Goal: Information Seeking & Learning: Check status

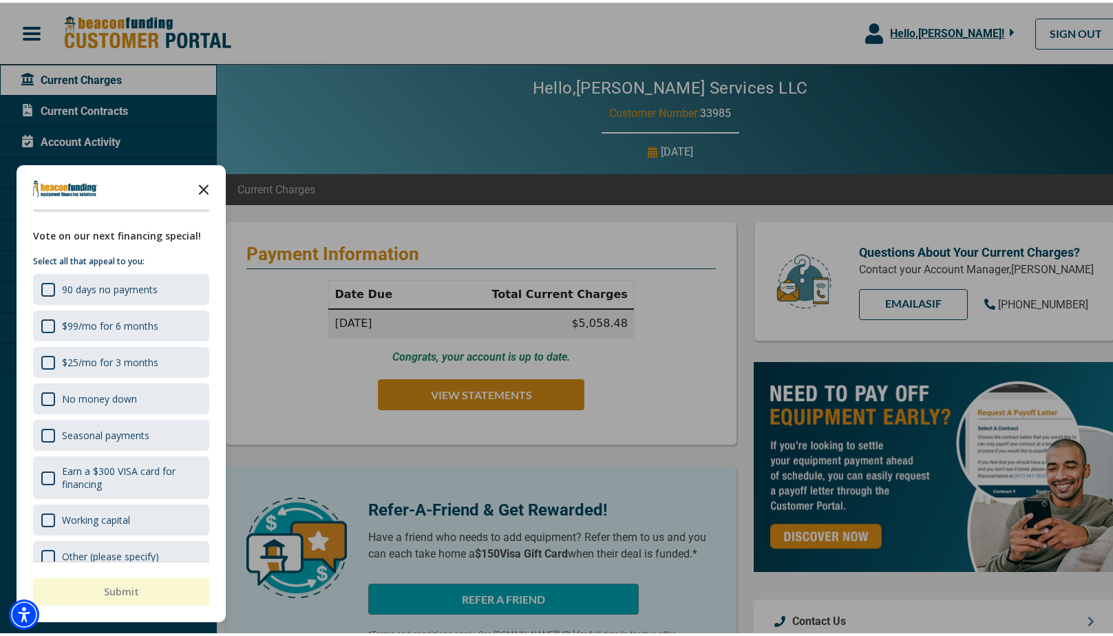
click at [206, 187] on icon "Close the survey" at bounding box center [204, 186] width 28 height 28
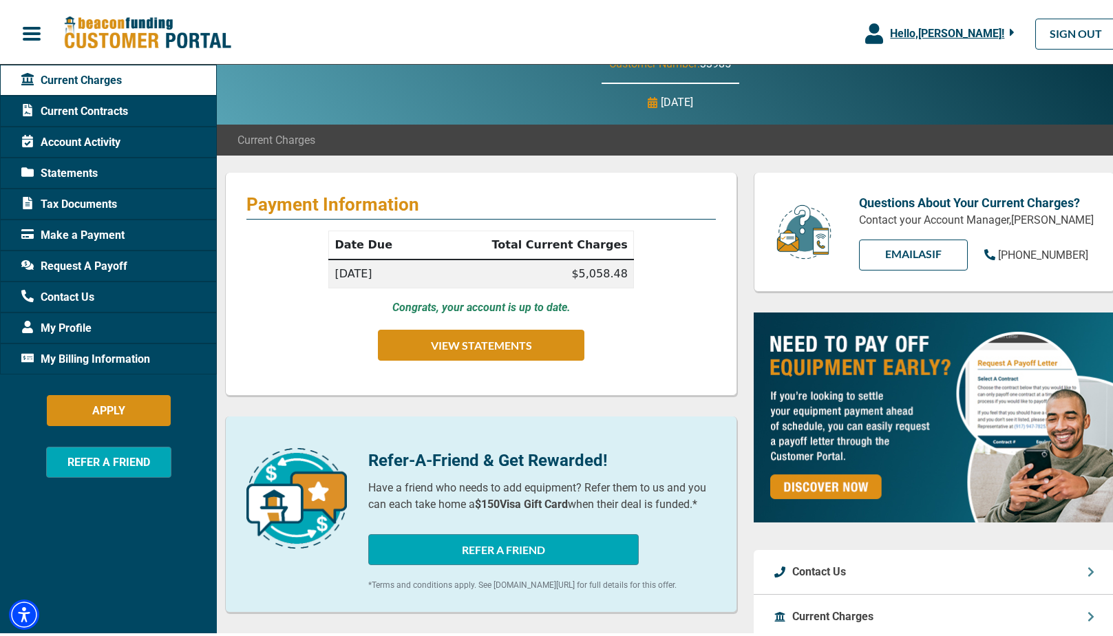
scroll to position [37, 0]
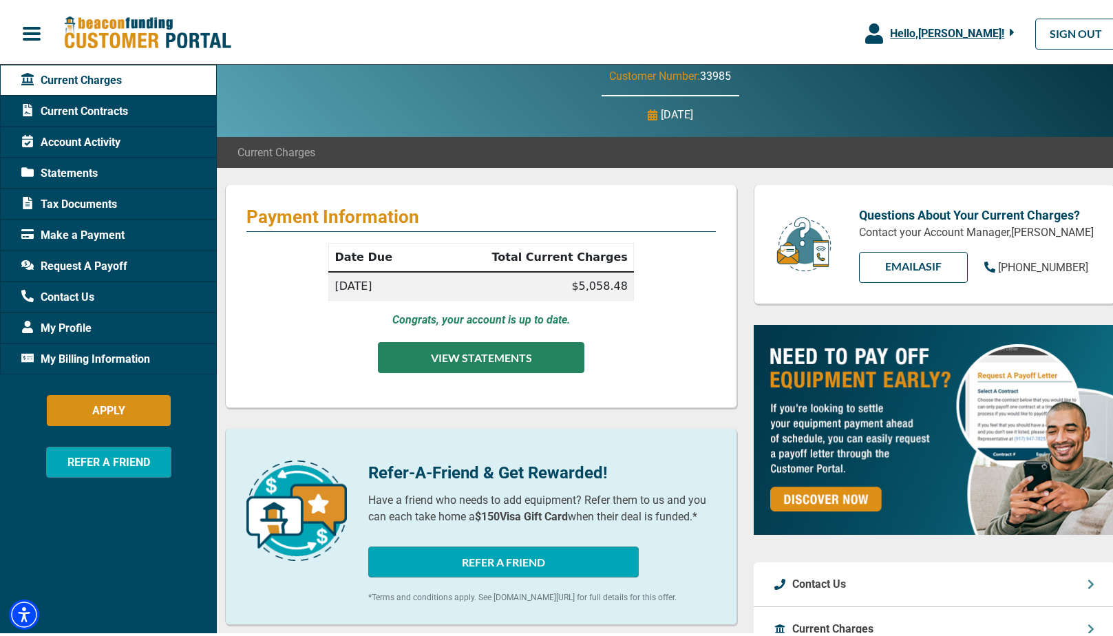
click at [516, 358] on button "VIEW STATEMENTS" at bounding box center [481, 354] width 207 height 31
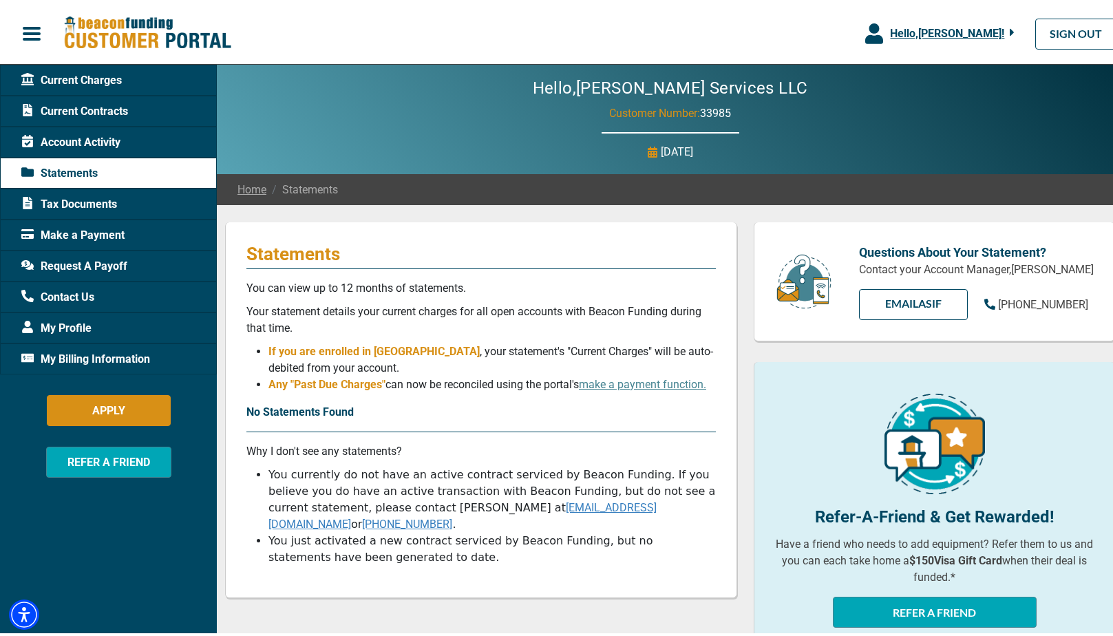
click at [61, 141] on span "Account Activity" at bounding box center [70, 140] width 99 height 17
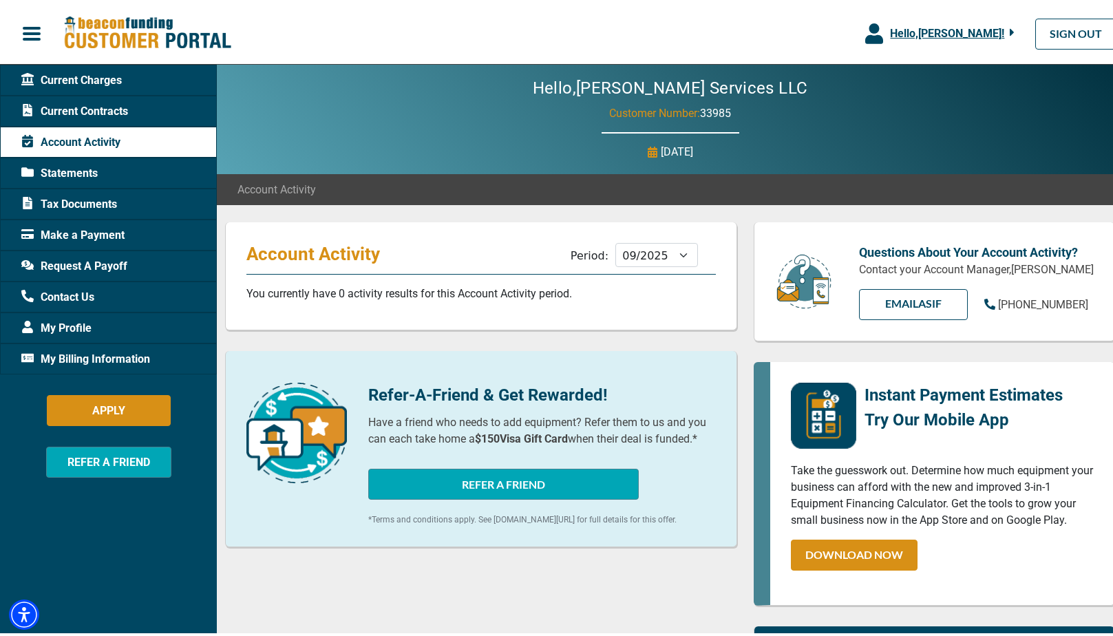
click at [98, 81] on span "Current Charges" at bounding box center [71, 78] width 101 height 17
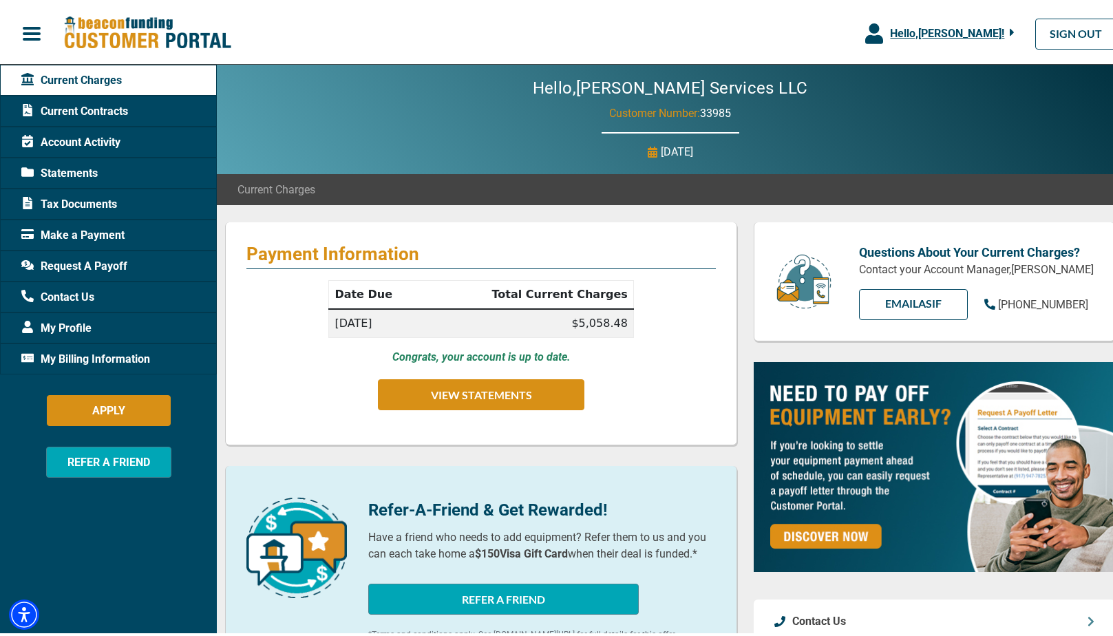
click at [105, 140] on span "Account Activity" at bounding box center [70, 140] width 99 height 17
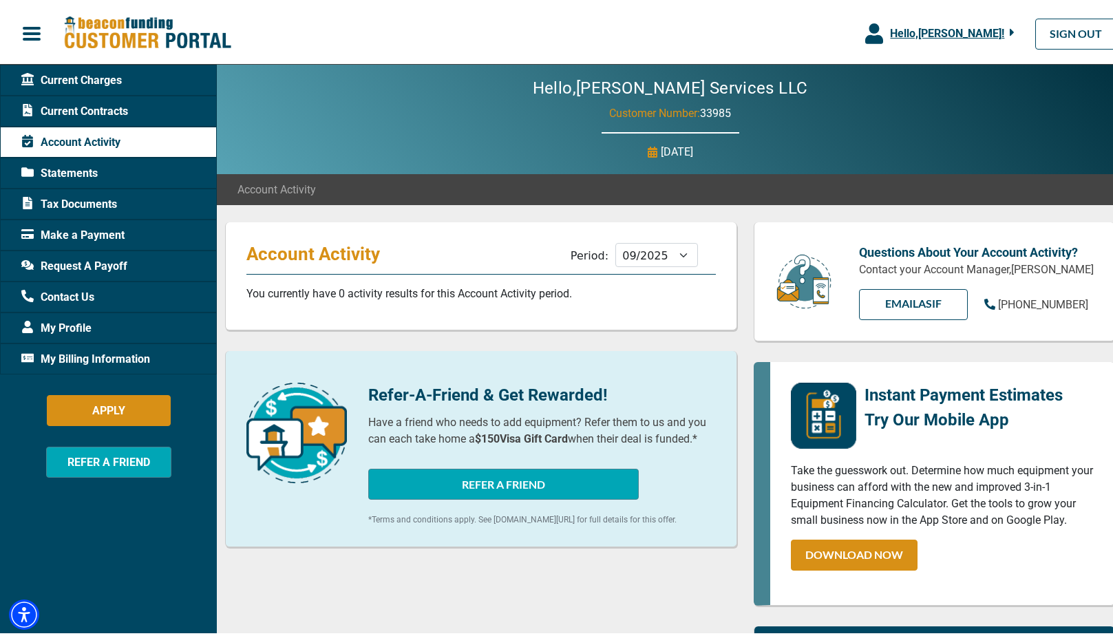
click at [95, 107] on span "Current Contracts" at bounding box center [74, 109] width 107 height 17
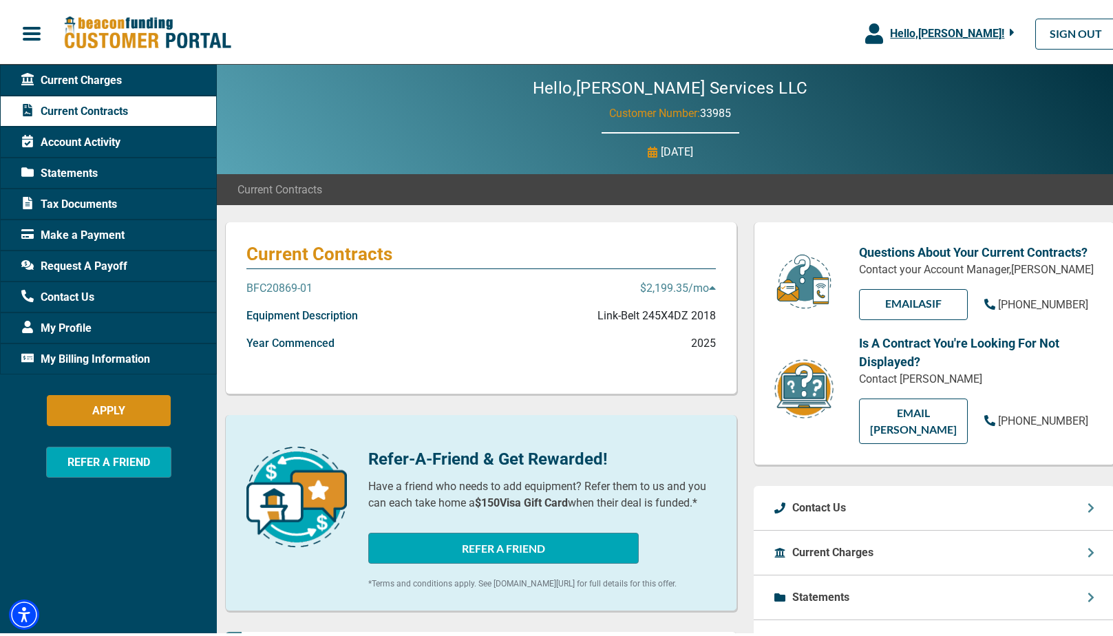
click at [97, 78] on span "Current Charges" at bounding box center [71, 78] width 101 height 17
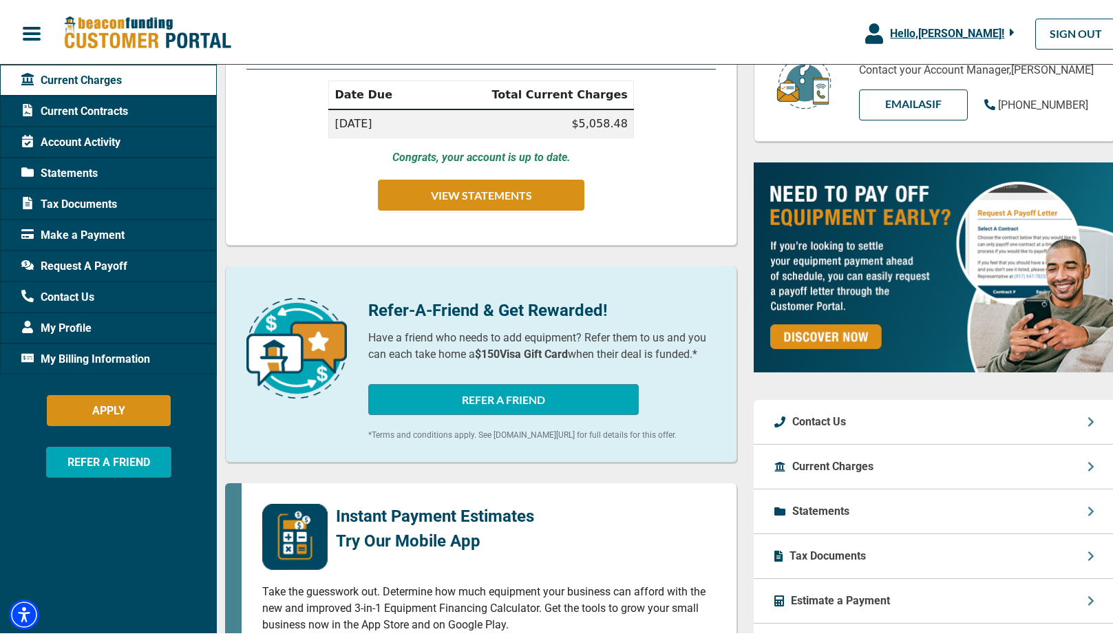
scroll to position [298, 0]
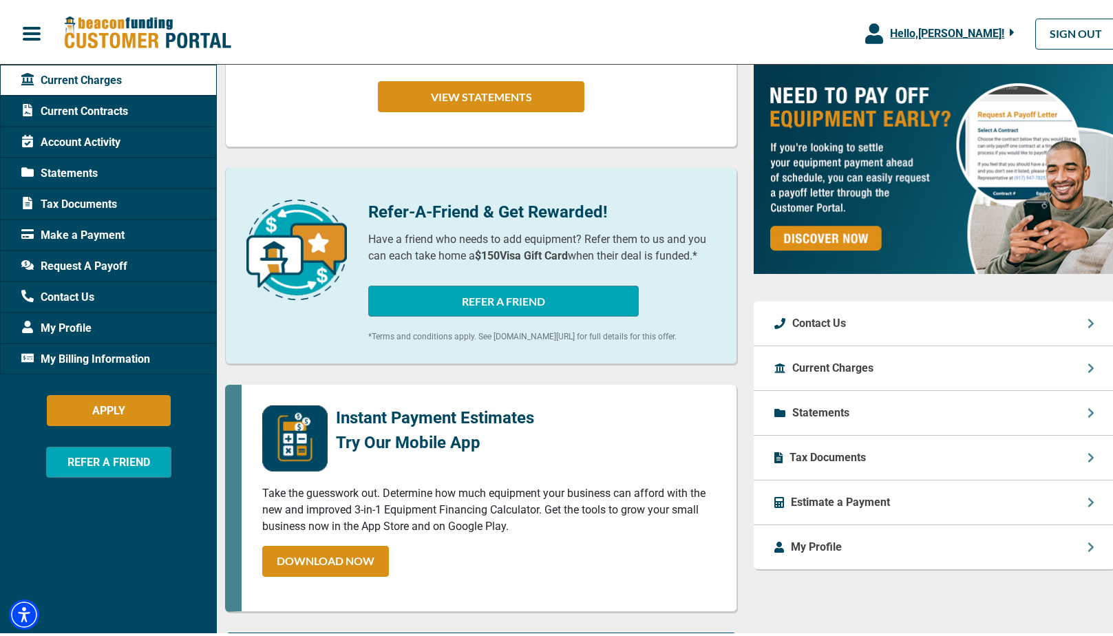
click at [817, 494] on p "Estimate a Payment" at bounding box center [840, 500] width 99 height 17
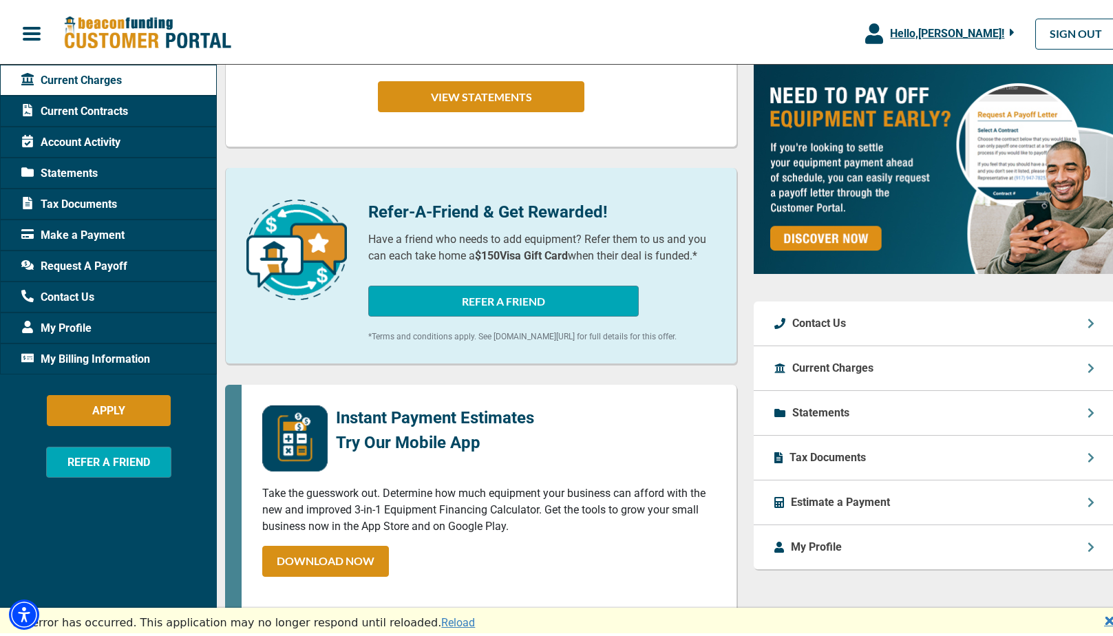
click at [115, 356] on span "My Billing Information" at bounding box center [85, 356] width 129 height 17
click at [74, 231] on span "Make a Payment" at bounding box center [72, 232] width 103 height 17
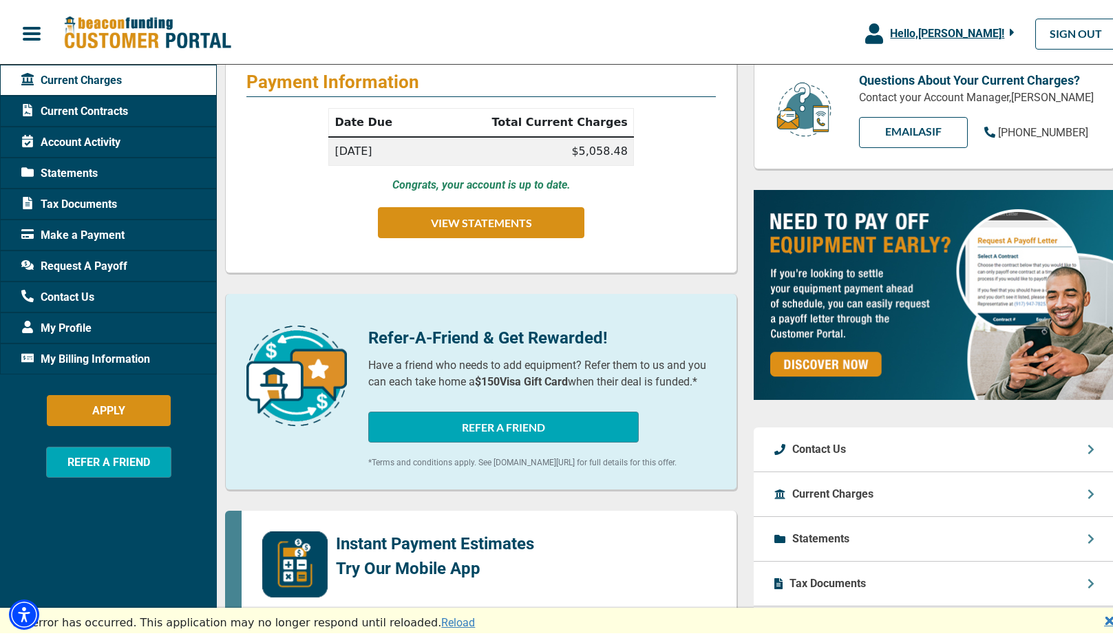
scroll to position [138, 0]
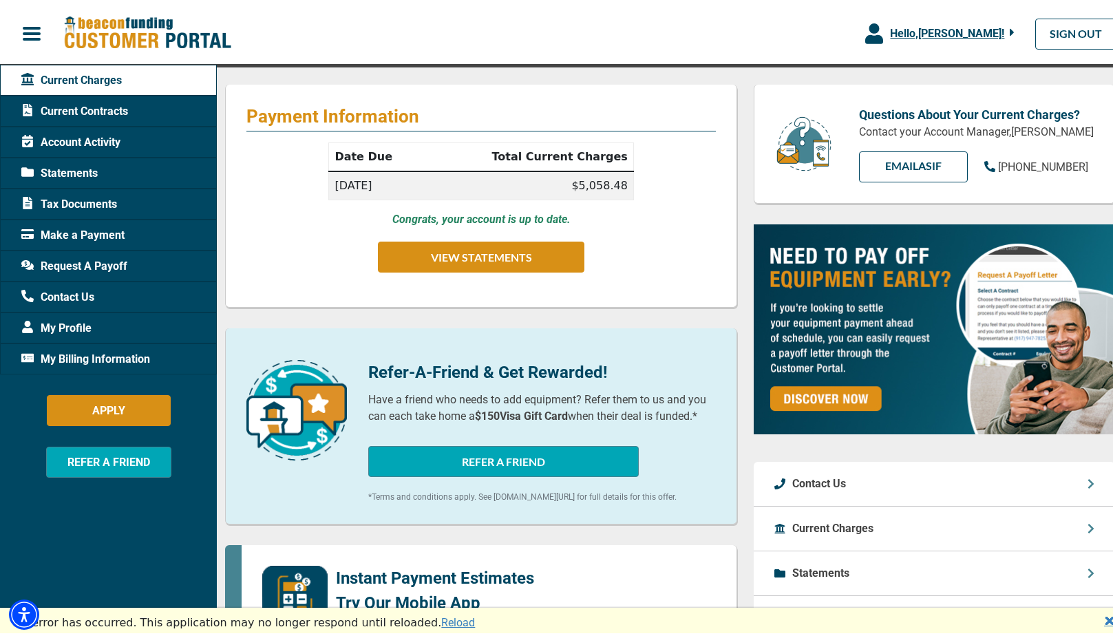
click at [96, 229] on span "Make a Payment" at bounding box center [72, 232] width 103 height 17
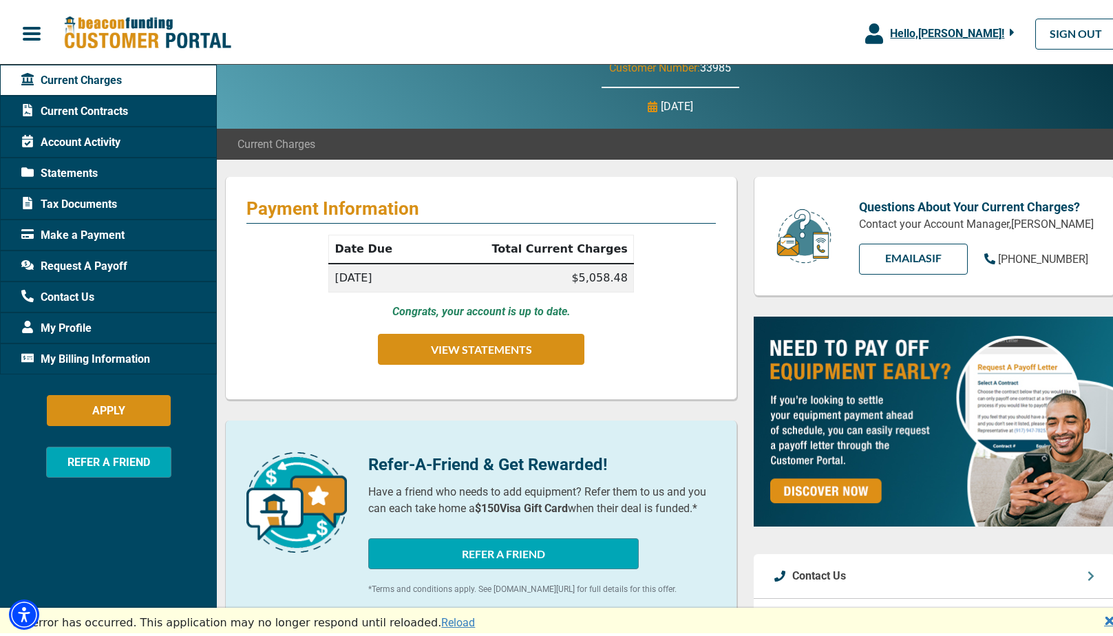
scroll to position [0, 0]
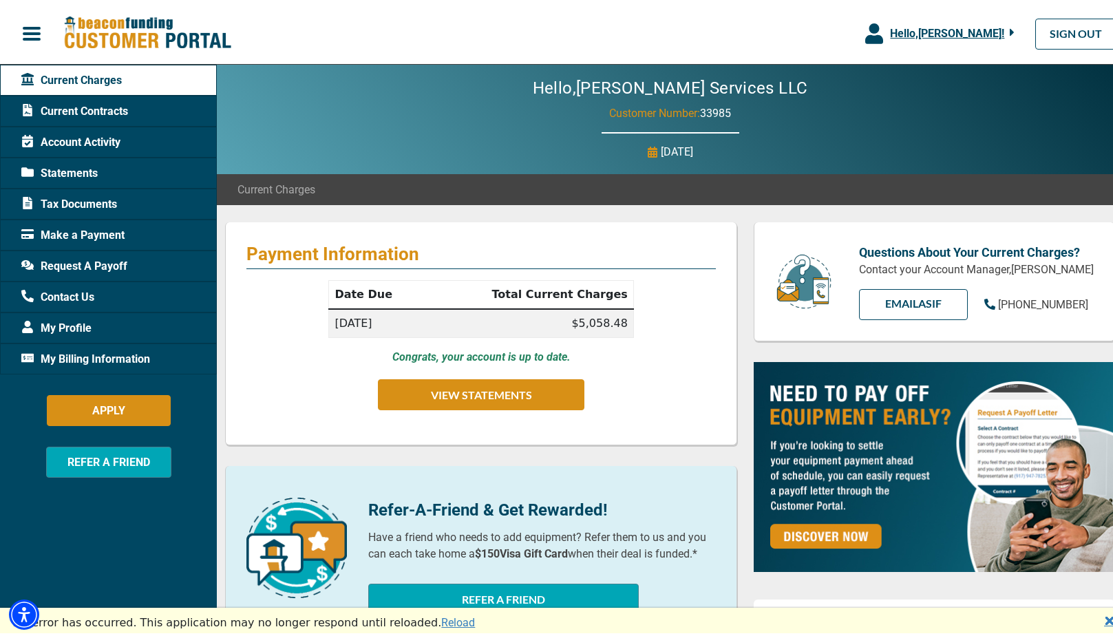
click at [352, 313] on td "[DATE]" at bounding box center [377, 320] width 97 height 29
click at [103, 139] on span "Account Activity" at bounding box center [70, 140] width 99 height 17
click at [102, 134] on span "Account Activity" at bounding box center [70, 140] width 99 height 17
click at [502, 396] on button "VIEW STATEMENTS" at bounding box center [481, 392] width 207 height 31
click at [938, 30] on span "Hello, [PERSON_NAME] !" at bounding box center [947, 30] width 114 height 13
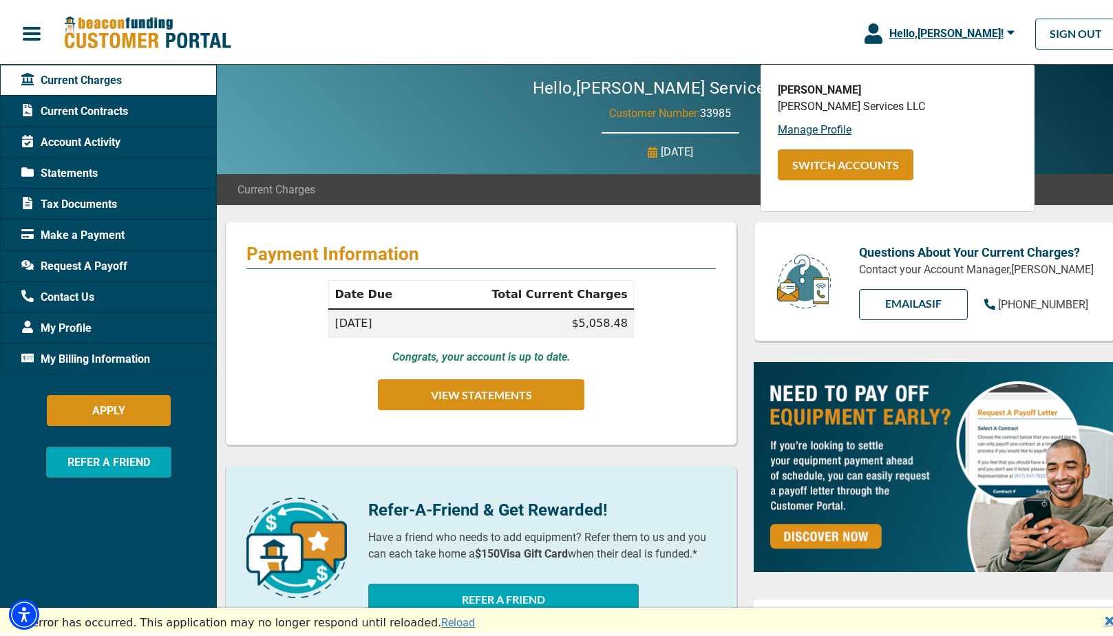
click at [937, 30] on span "Hello, [PERSON_NAME] !" at bounding box center [947, 30] width 114 height 13
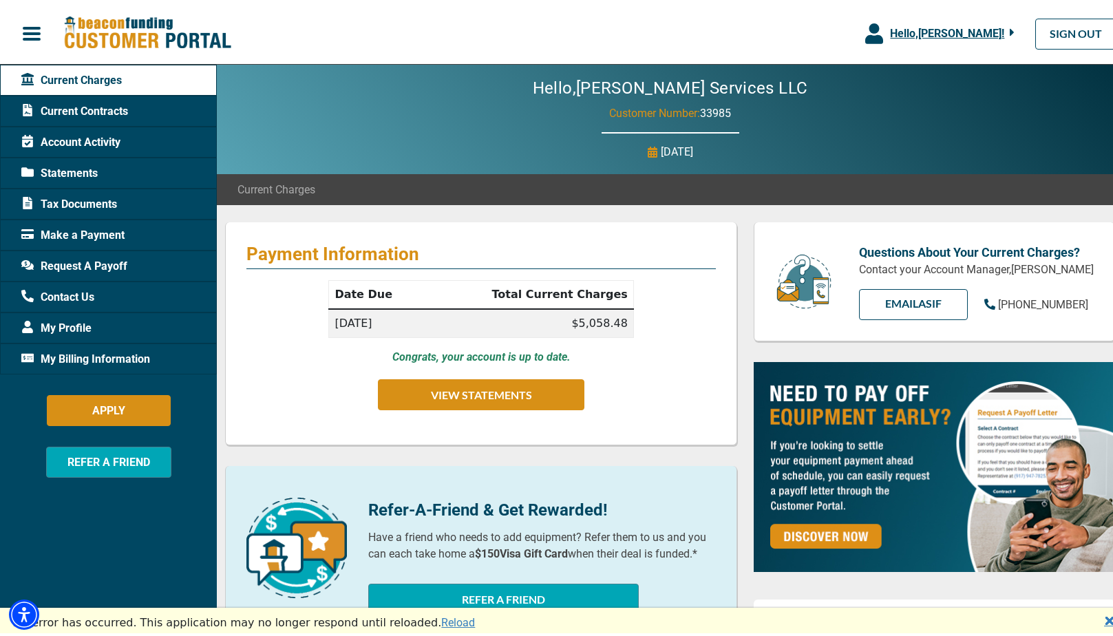
click at [938, 28] on span "Hello, [PERSON_NAME] !" at bounding box center [947, 30] width 114 height 13
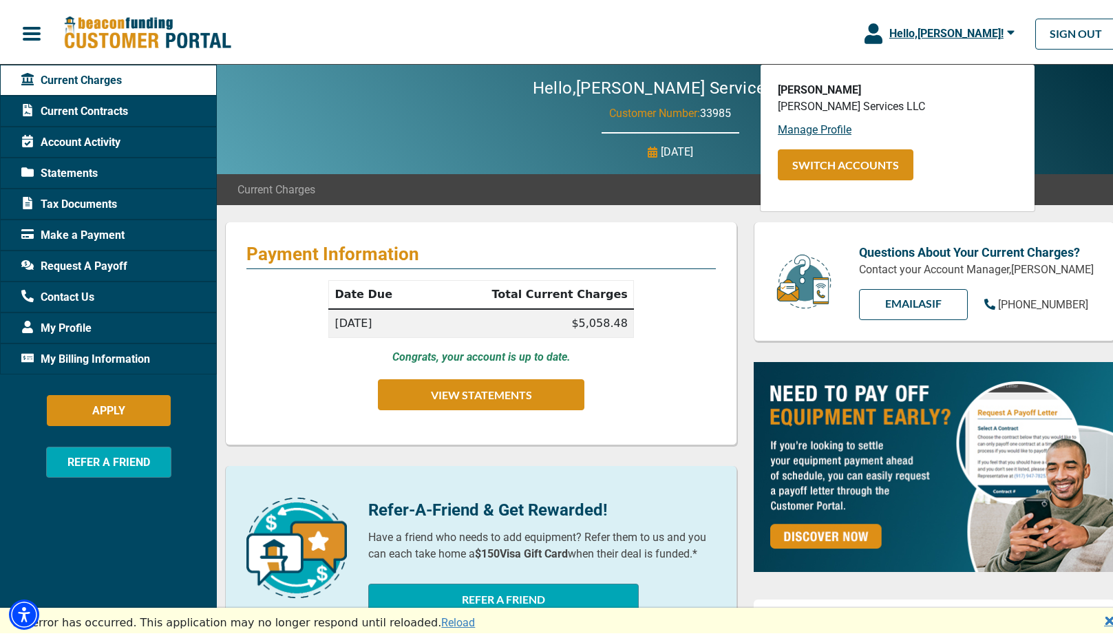
click at [938, 30] on span "Hello, [PERSON_NAME] !" at bounding box center [947, 30] width 114 height 13
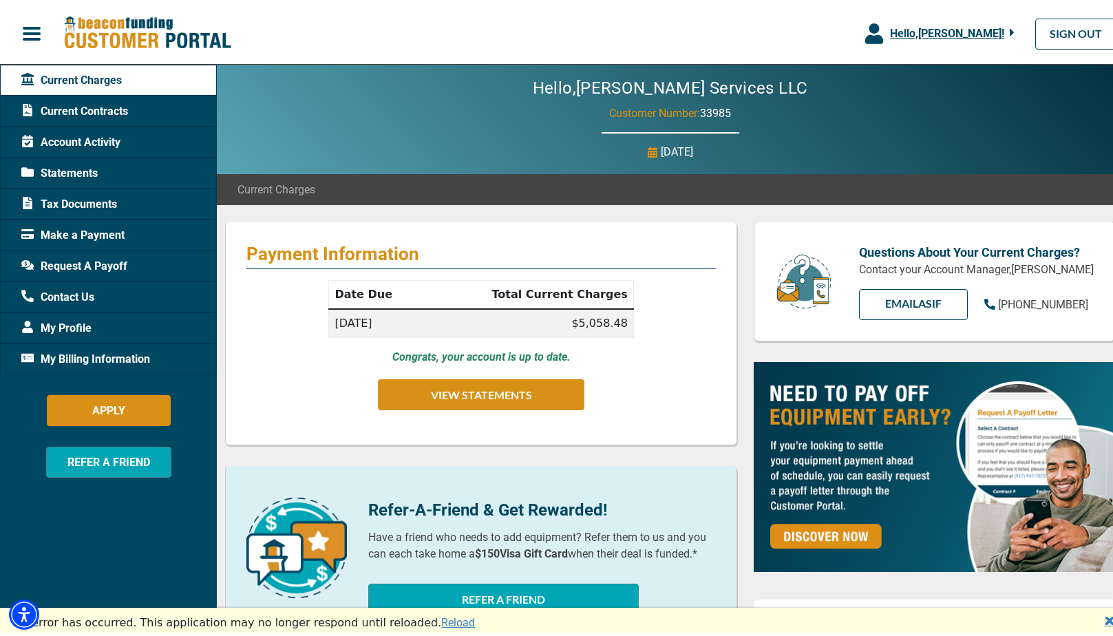
click at [938, 30] on span "Hello, [PERSON_NAME] !" at bounding box center [947, 30] width 114 height 13
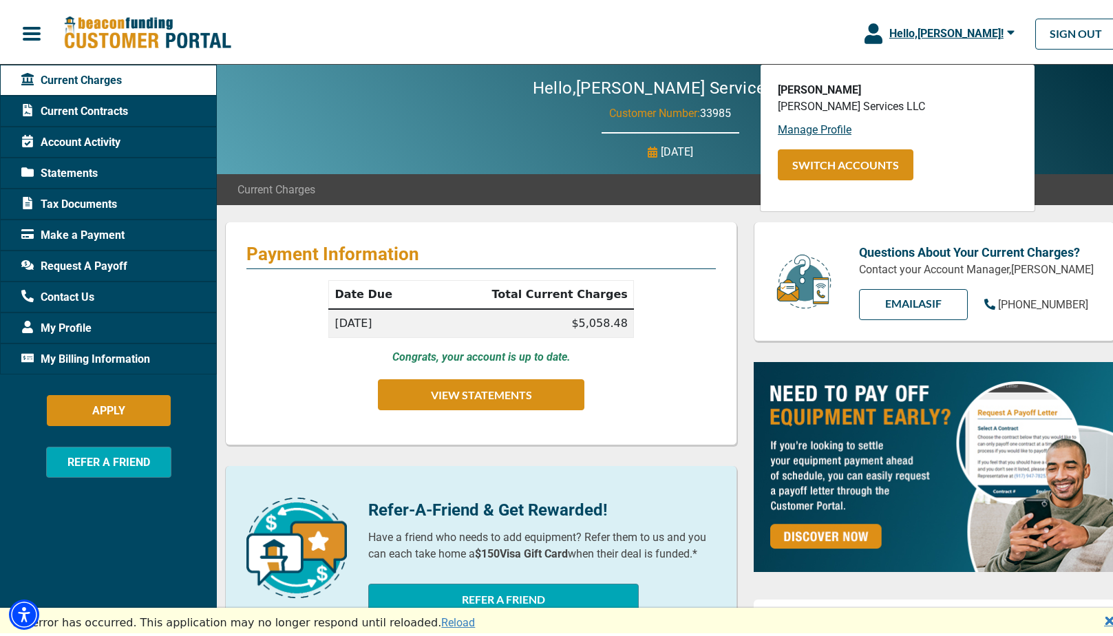
click at [937, 30] on span "Hello, [PERSON_NAME] !" at bounding box center [947, 30] width 114 height 13
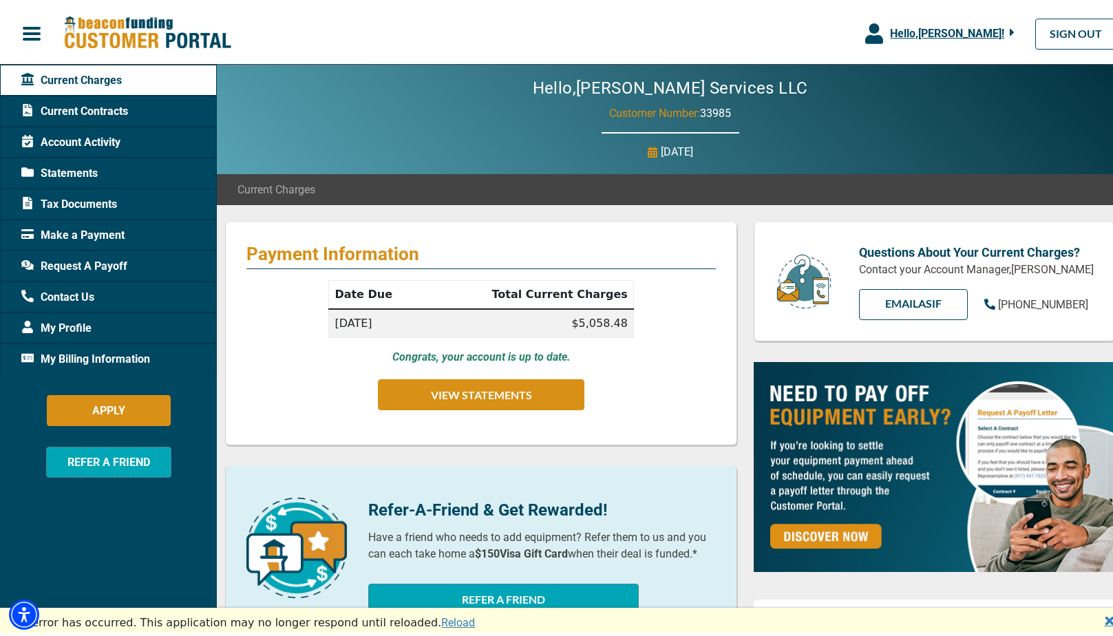
click at [661, 149] on p "[DATE]" at bounding box center [677, 149] width 32 height 17
click at [537, 395] on button "VIEW STATEMENTS" at bounding box center [481, 392] width 207 height 31
click at [61, 110] on span "Current Contracts" at bounding box center [74, 109] width 107 height 17
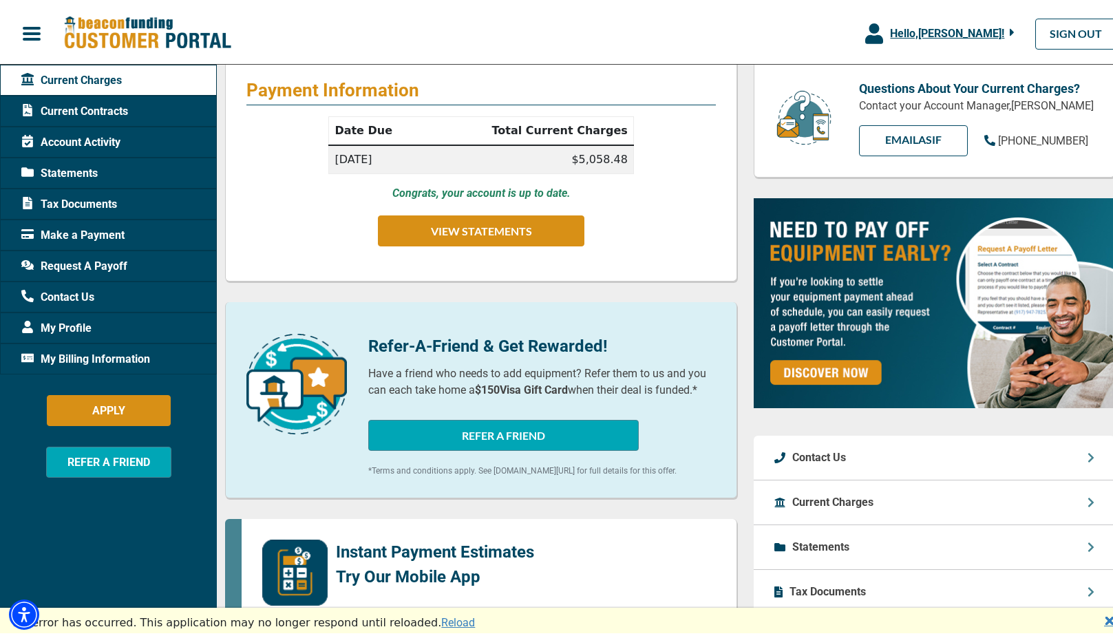
scroll to position [207, 0]
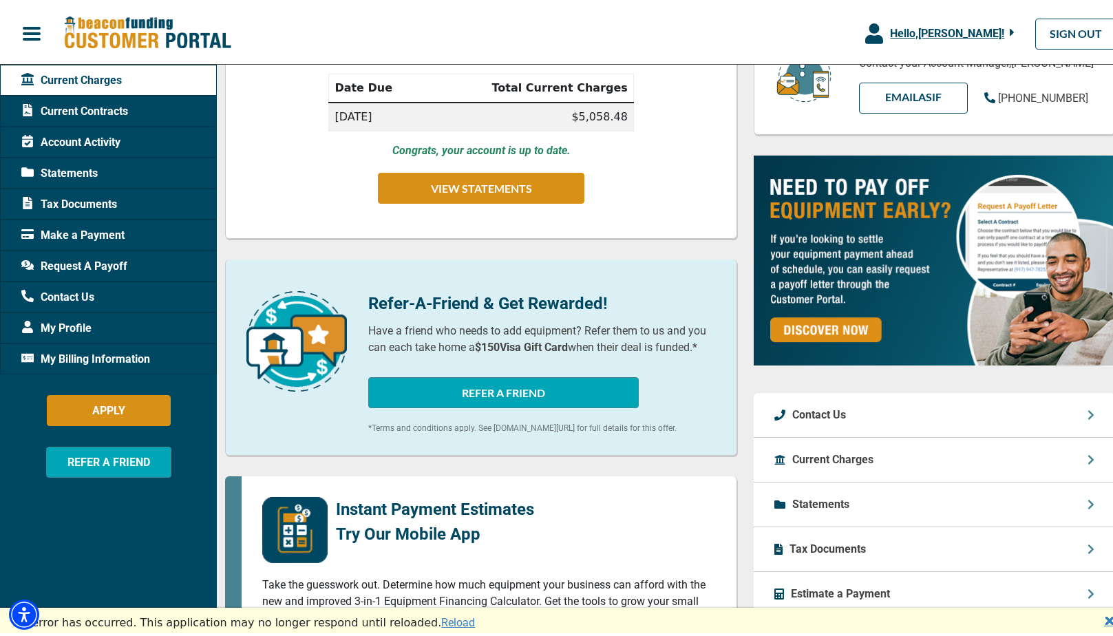
click at [441, 622] on link "Reload" at bounding box center [458, 619] width 34 height 13
